Goal: Information Seeking & Learning: Learn about a topic

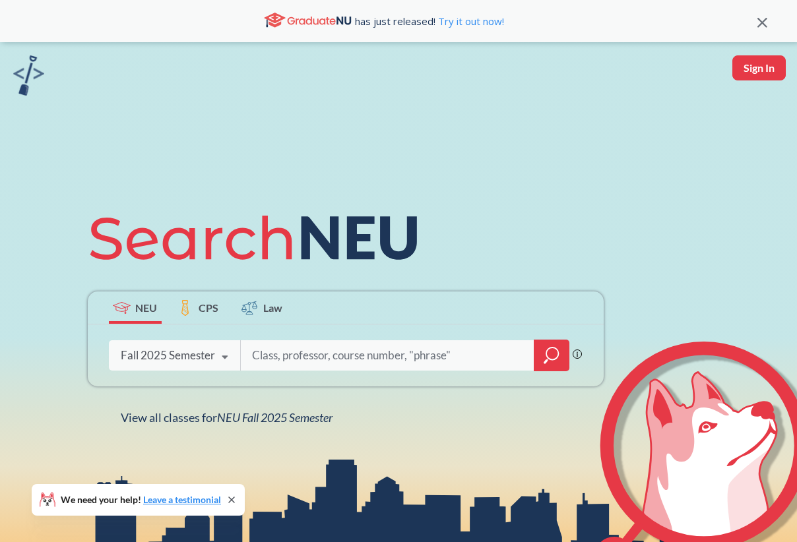
click at [175, 356] on div "Fall 2025 Semester" at bounding box center [168, 355] width 94 height 15
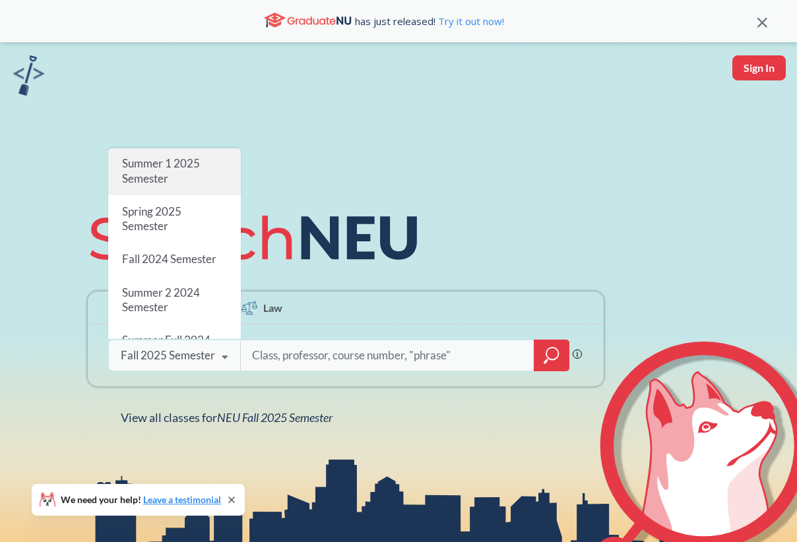
scroll to position [131, 0]
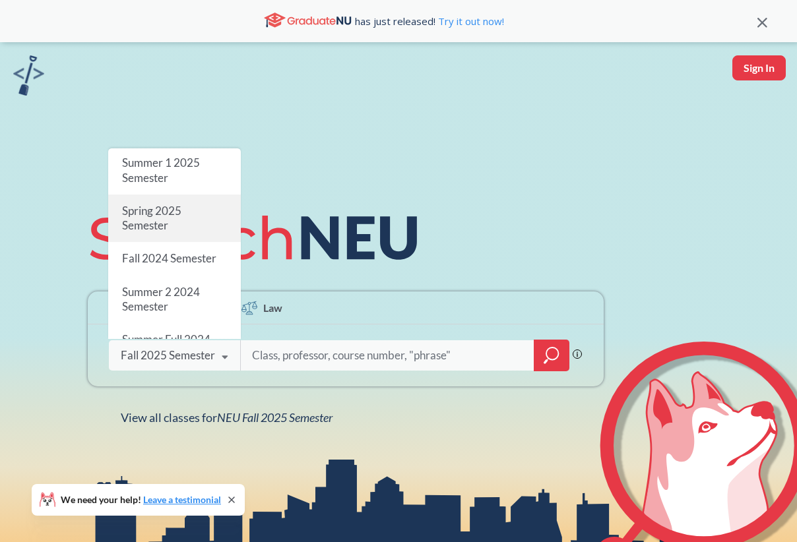
click at [194, 226] on div "Spring 2025 Semester" at bounding box center [174, 219] width 133 height 48
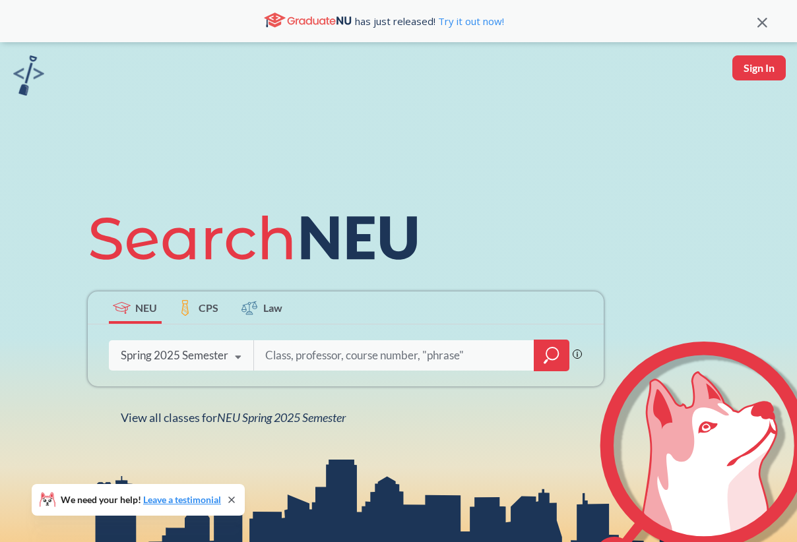
click at [334, 360] on input "search" at bounding box center [394, 356] width 261 height 28
type input "cs 5004"
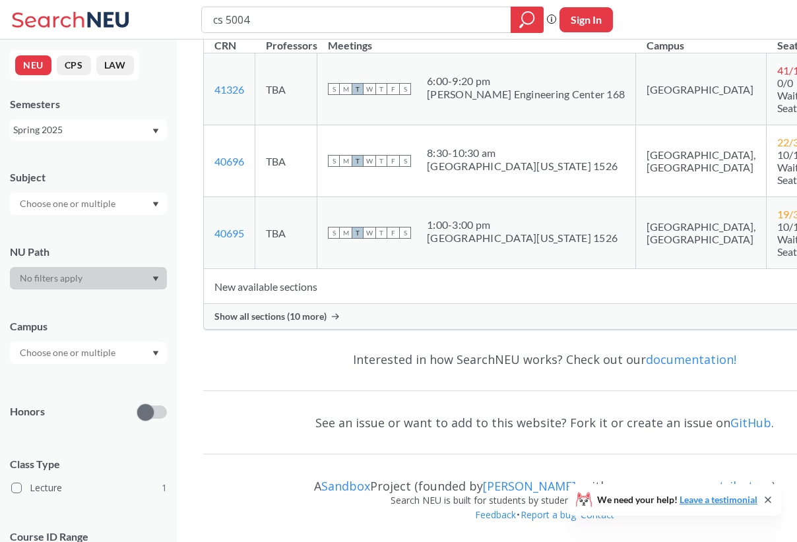
scroll to position [292, 0]
click at [354, 313] on div "Show all sections (10 more)" at bounding box center [544, 316] width 681 height 25
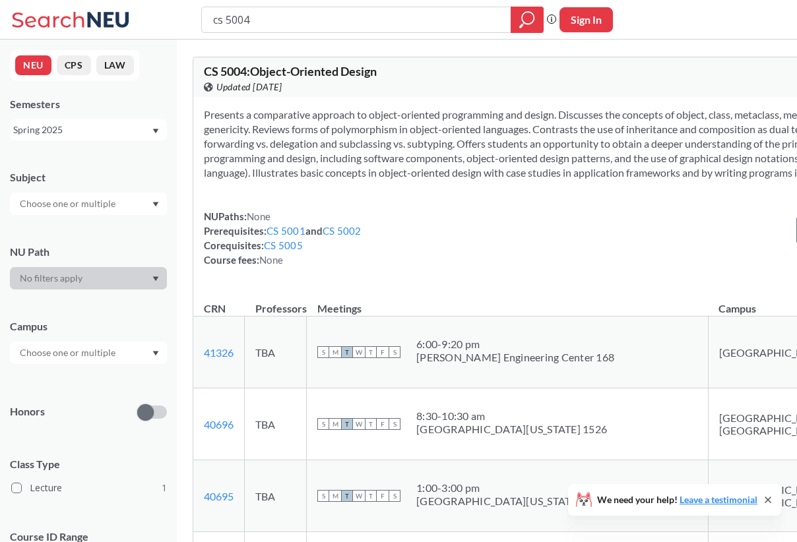
scroll to position [0, 0]
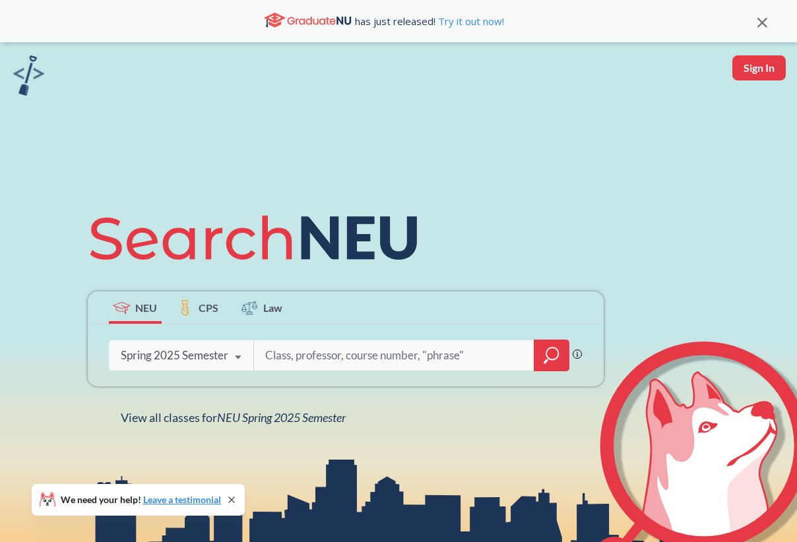
click at [205, 360] on div "Spring 2025 Semester" at bounding box center [175, 355] width 108 height 15
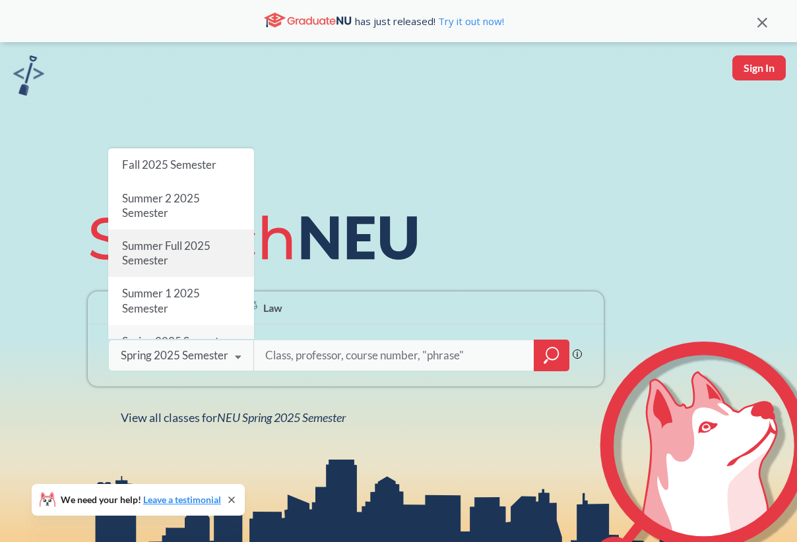
click at [214, 252] on div "Summer Full 2025 Semester" at bounding box center [181, 254] width 146 height 48
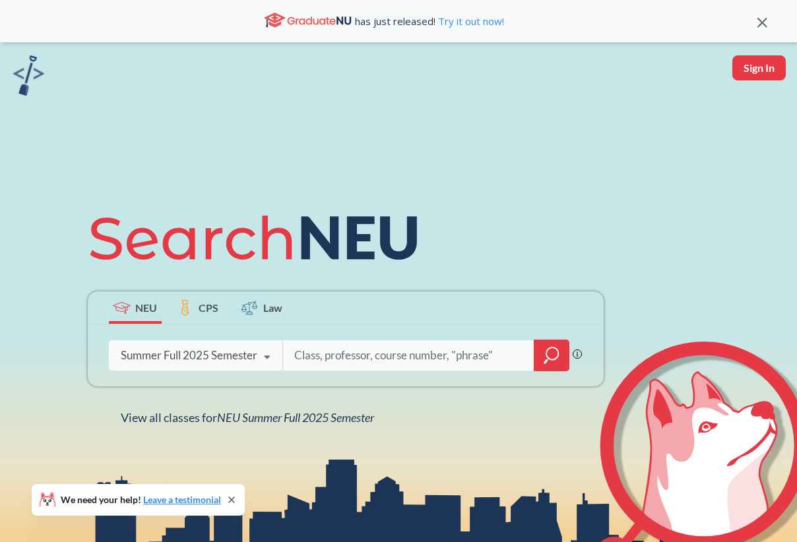
click at [321, 362] on input "search" at bounding box center [409, 356] width 232 height 28
type input "cs"
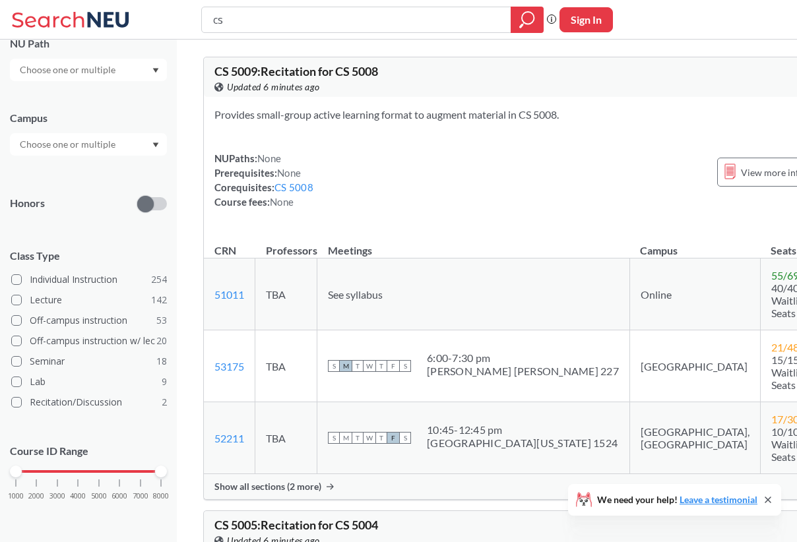
scroll to position [208, 0]
drag, startPoint x: 15, startPoint y: 470, endPoint x: 100, endPoint y: 470, distance: 85.8
click at [100, 470] on div at bounding box center [99, 473] width 12 height 12
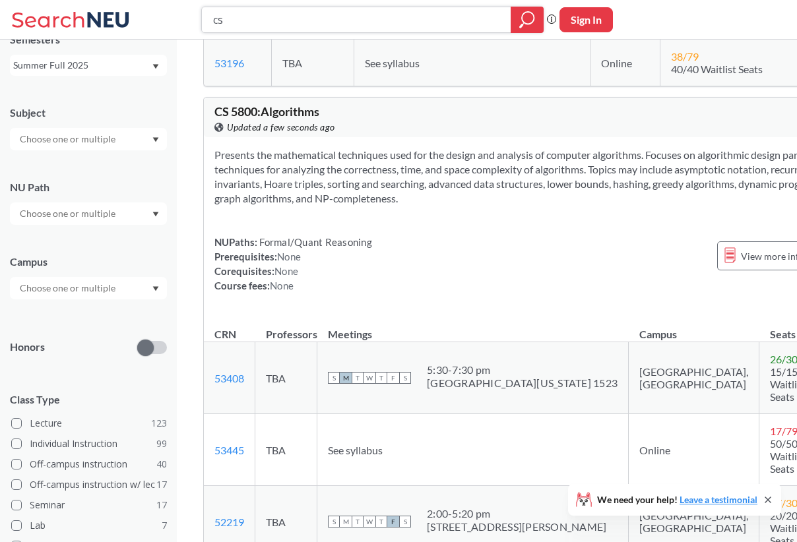
scroll to position [1652, 0]
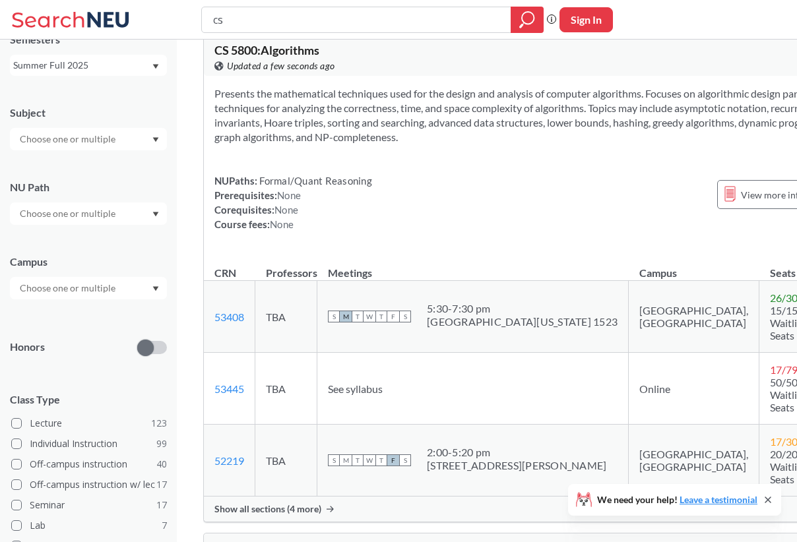
click at [321, 497] on div "Show all sections (4 more)" at bounding box center [541, 509] width 674 height 25
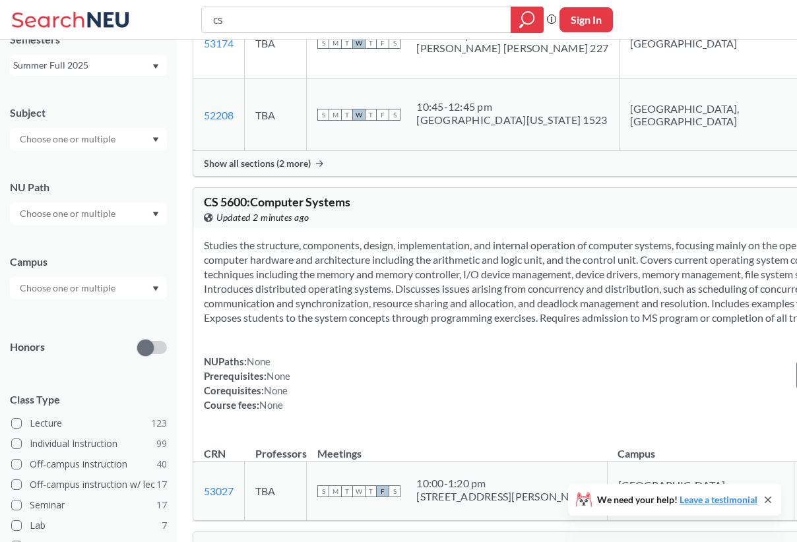
scroll to position [8655, 0]
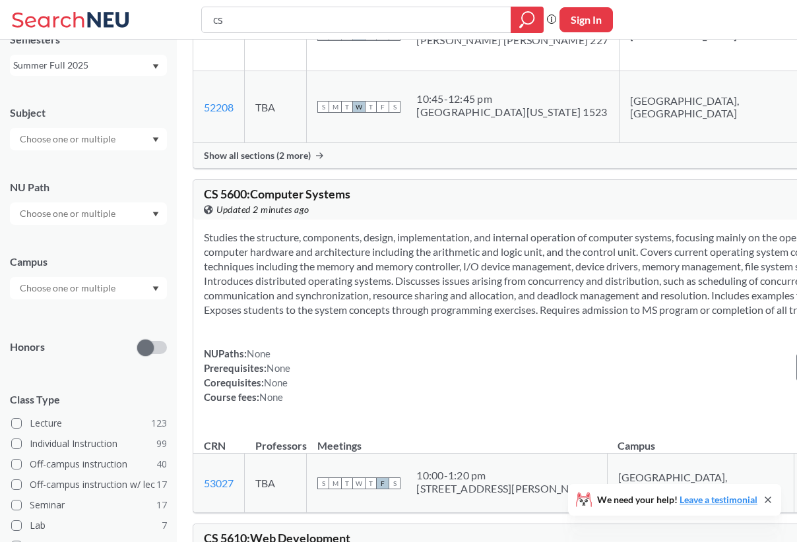
click at [290, 162] on span "Show all sections (2 more)" at bounding box center [257, 156] width 107 height 12
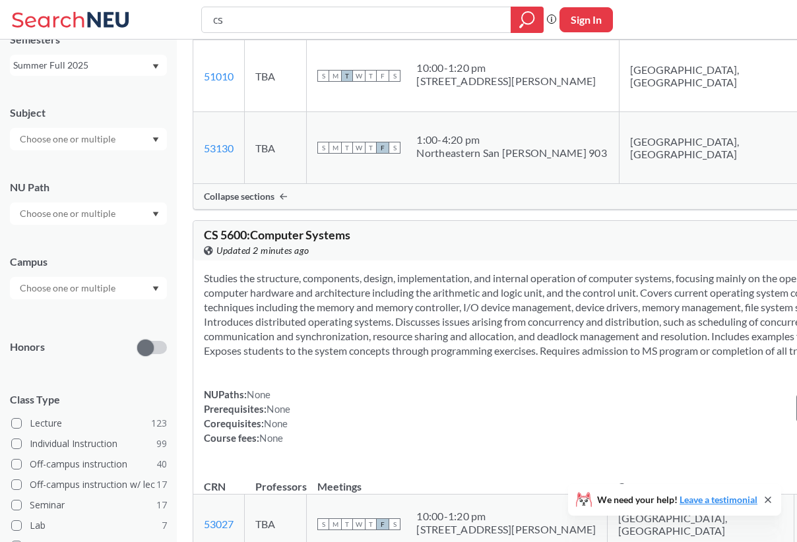
scroll to position [8757, 1]
